Goal: Subscribe to service/newsletter

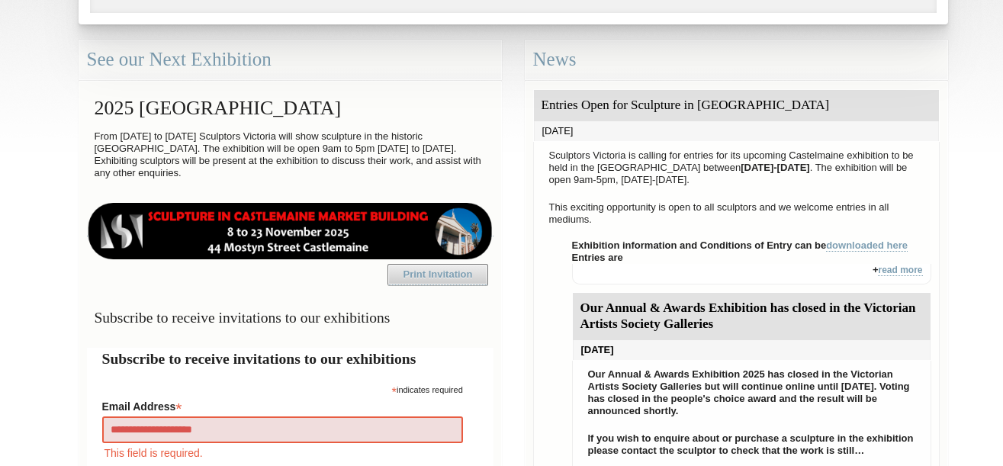
type input "**********"
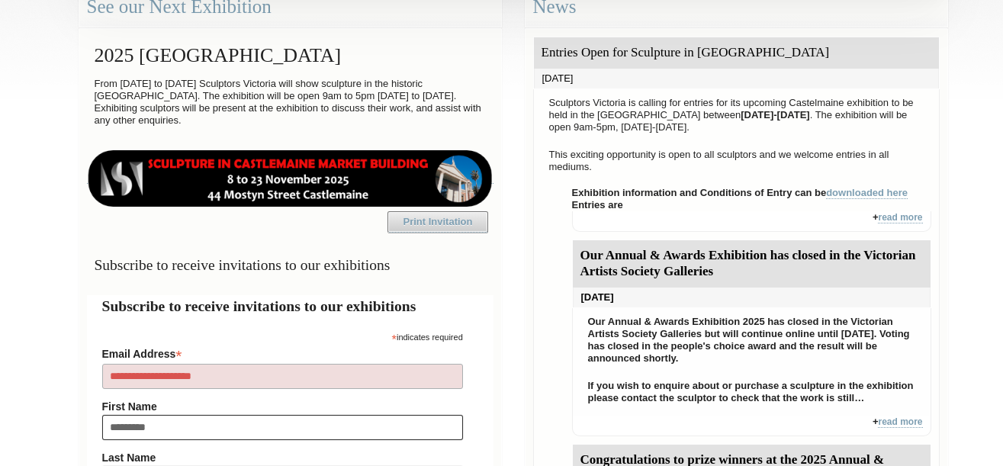
type input "**********"
type input "*********"
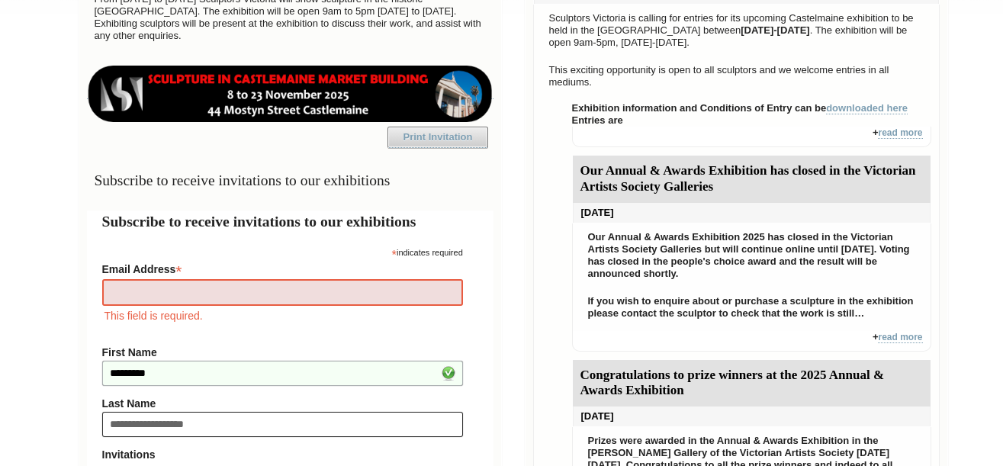
type input "**********"
